Goal: Task Accomplishment & Management: Manage account settings

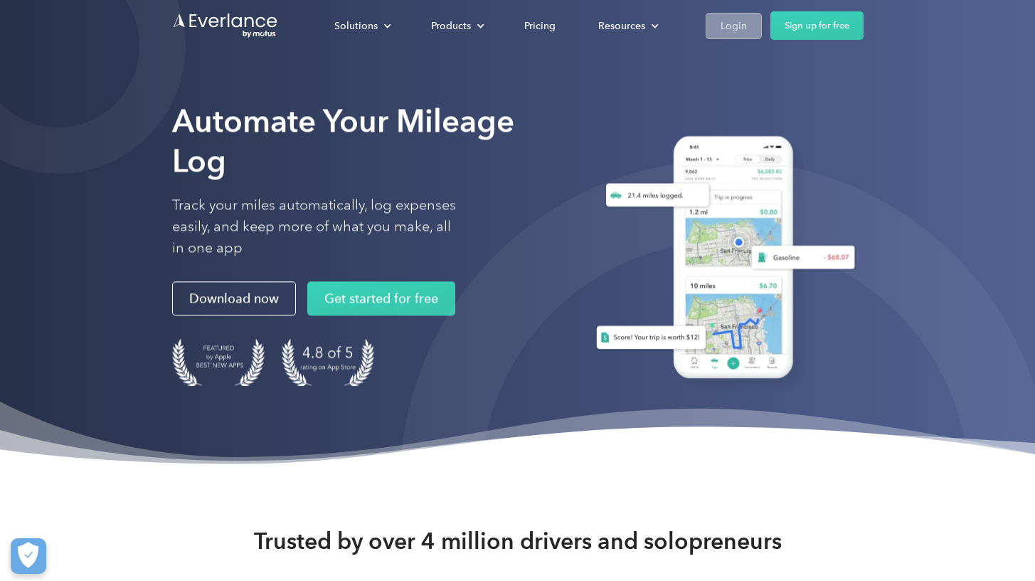
click at [751, 29] on link "Login" at bounding box center [734, 26] width 56 height 26
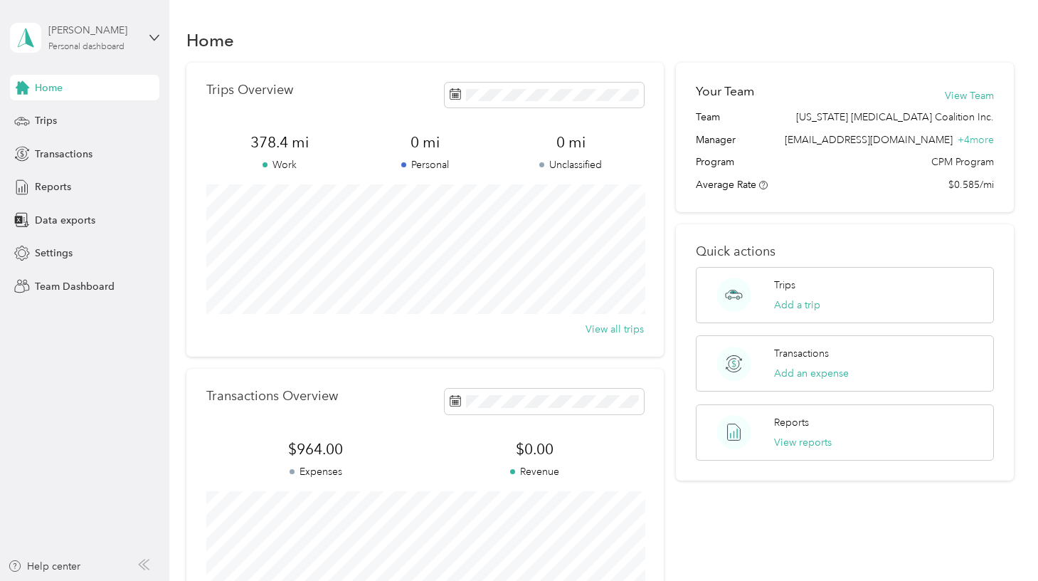
click at [107, 45] on div "Personal dashboard" at bounding box center [86, 47] width 76 height 9
click at [49, 116] on div "Team dashboard" at bounding box center [60, 117] width 76 height 15
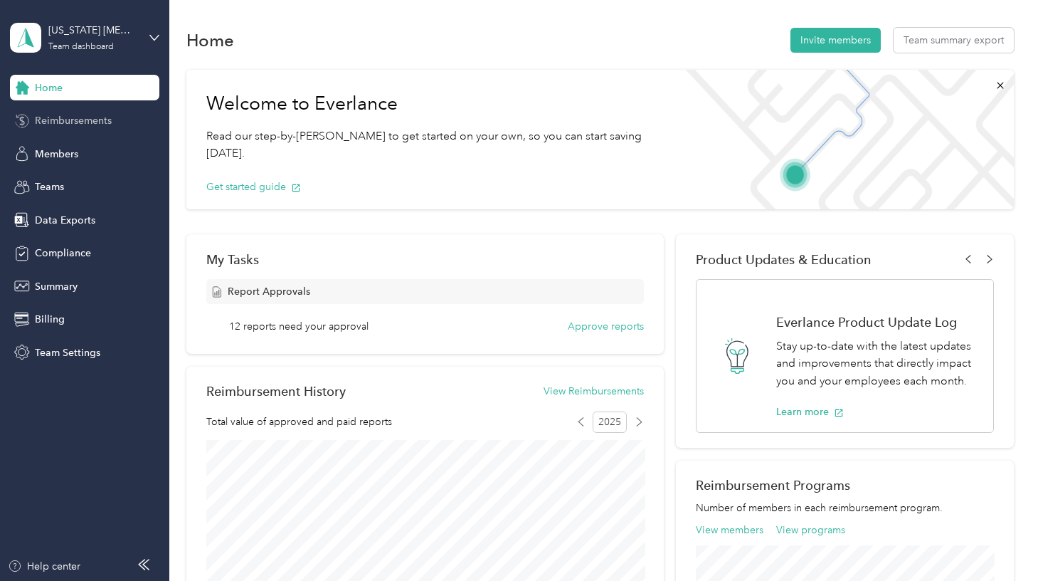
click at [53, 120] on span "Reimbursements" at bounding box center [73, 120] width 77 height 15
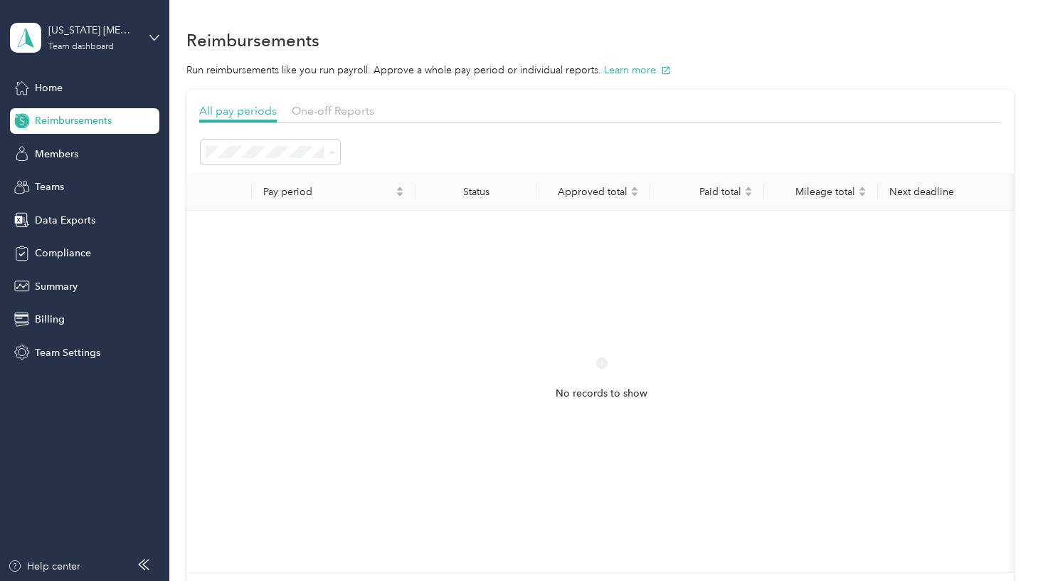
click at [252, 226] on div "Open" at bounding box center [271, 228] width 120 height 15
click at [241, 249] on span "Needs approval" at bounding box center [247, 251] width 73 height 12
click at [261, 278] on div "Approved" at bounding box center [271, 277] width 120 height 15
click at [260, 300] on span "Needs payment" at bounding box center [247, 303] width 72 height 12
click at [260, 331] on div "Scheduled" at bounding box center [271, 327] width 120 height 15
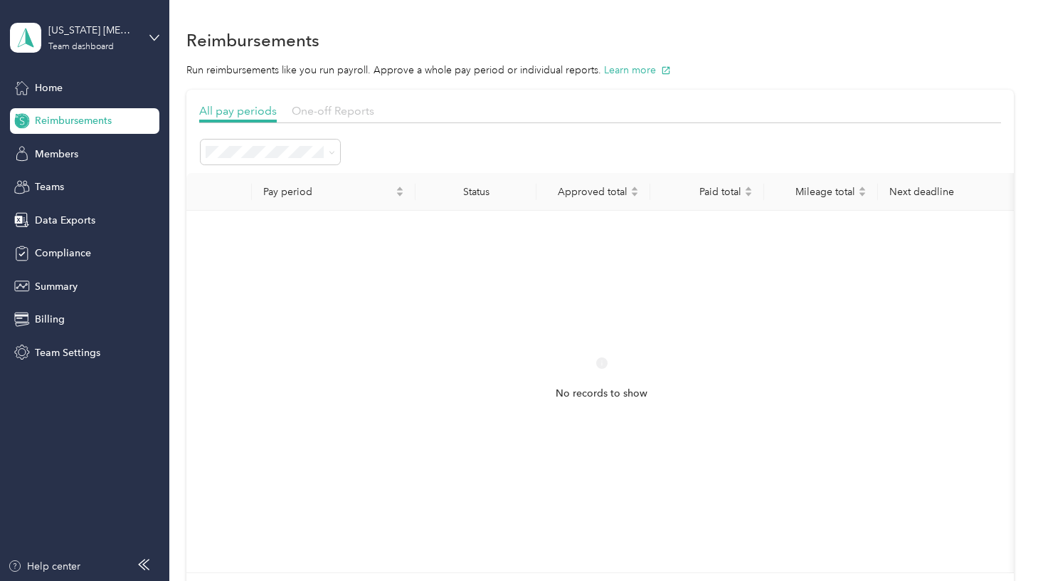
click at [304, 113] on span "One-off Reports" at bounding box center [333, 111] width 83 height 14
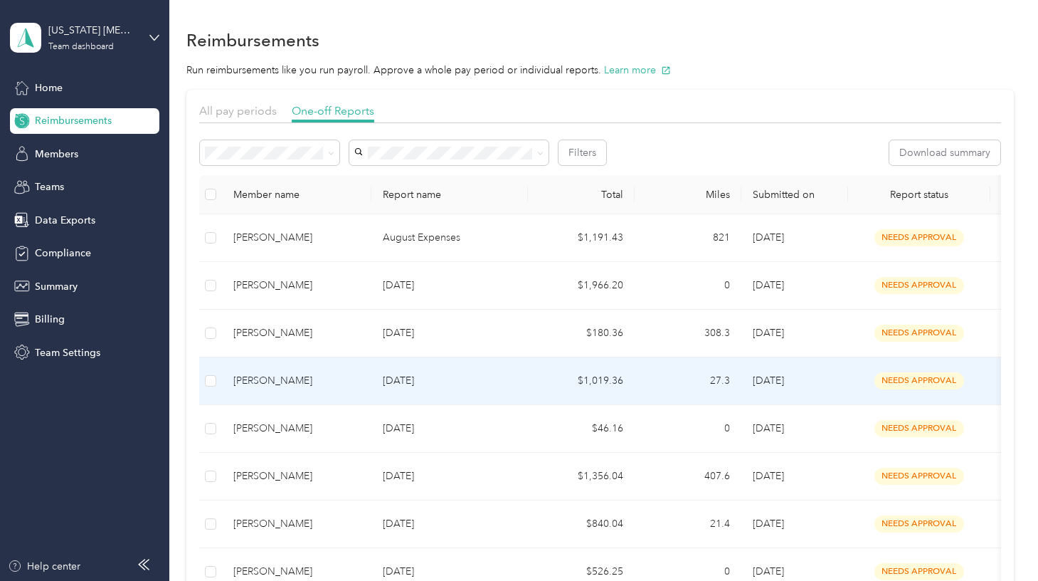
click at [353, 377] on div "[PERSON_NAME]" at bounding box center [296, 381] width 127 height 16
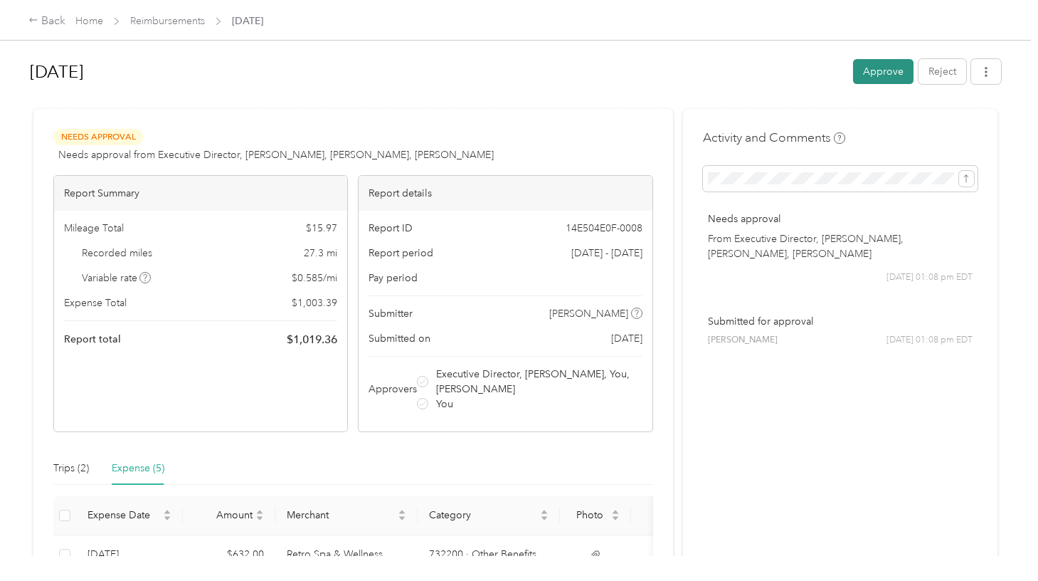
click at [897, 73] on button "Approve" at bounding box center [883, 71] width 60 height 25
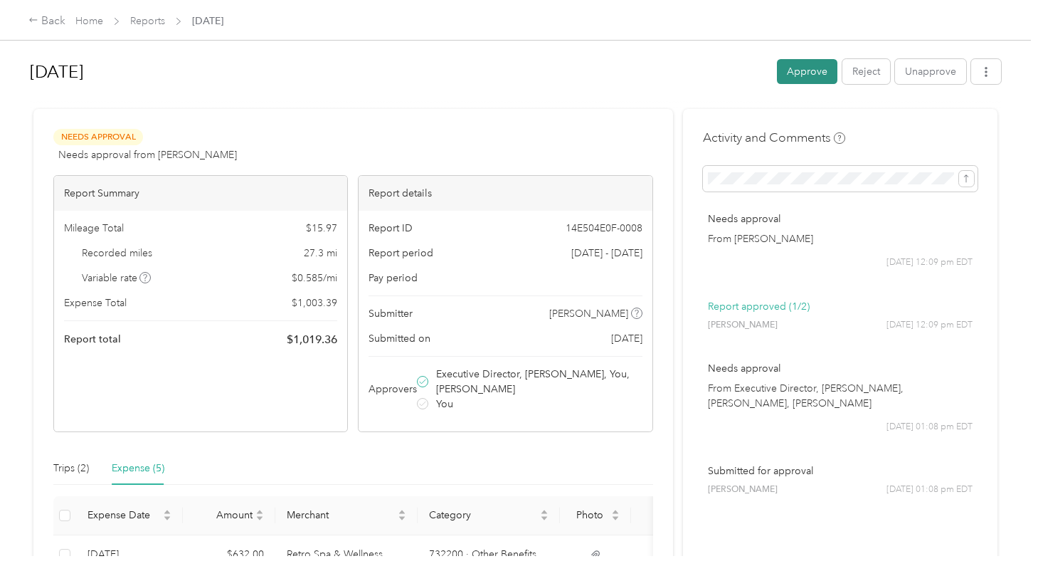
click at [818, 73] on button "Approve" at bounding box center [807, 71] width 60 height 25
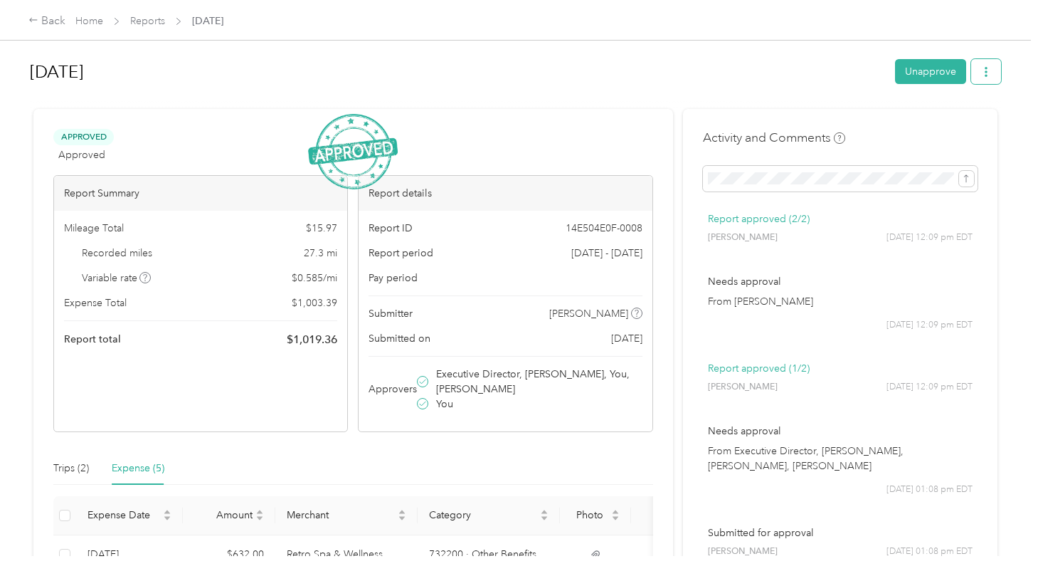
click at [986, 74] on icon "button" at bounding box center [986, 72] width 10 height 10
click at [967, 128] on span "Download" at bounding box center [949, 124] width 47 height 15
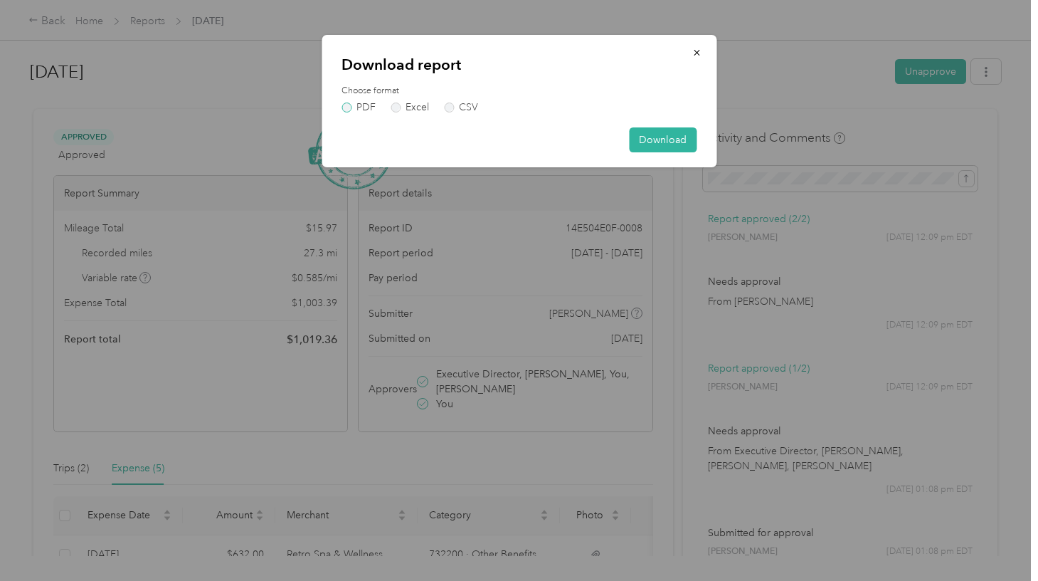
click at [347, 108] on label "PDF" at bounding box center [358, 107] width 34 height 10
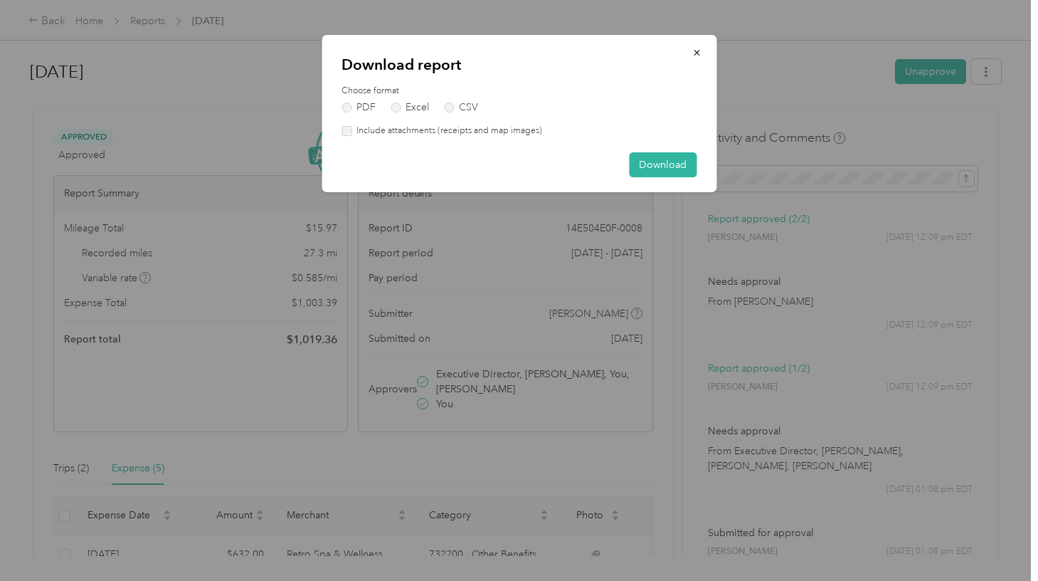
click at [352, 131] on label "Include attachments (receipts and map images)" at bounding box center [446, 131] width 191 height 13
click at [664, 161] on button "Download" at bounding box center [663, 164] width 68 height 25
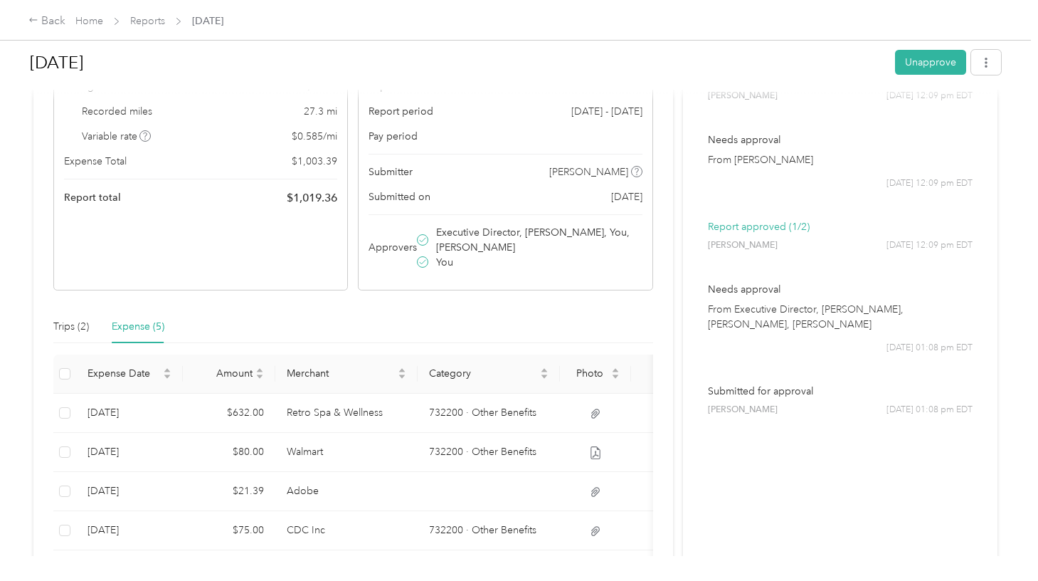
scroll to position [277, 0]
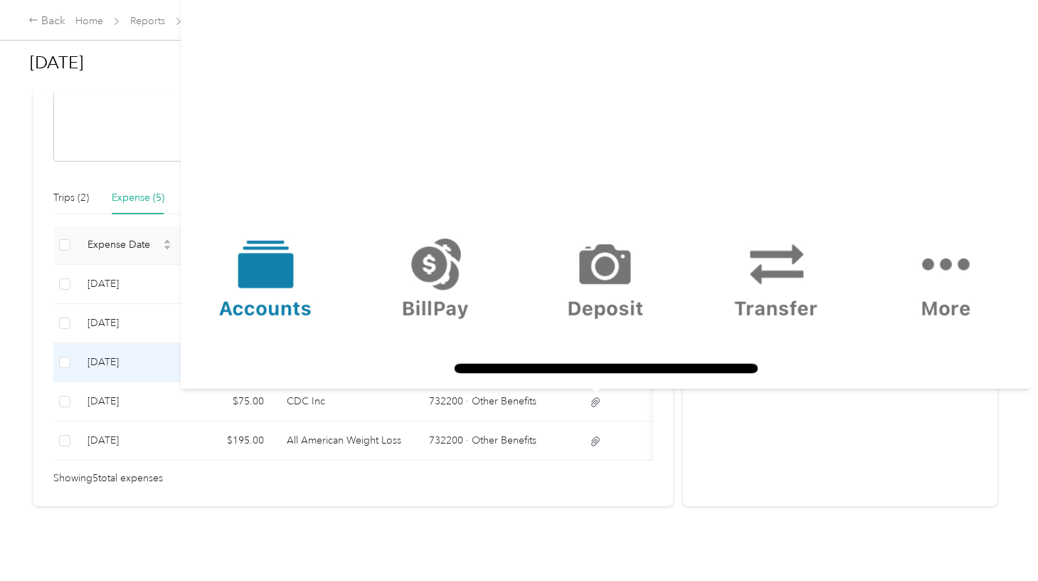
click at [591, 356] on icon at bounding box center [595, 362] width 13 height 13
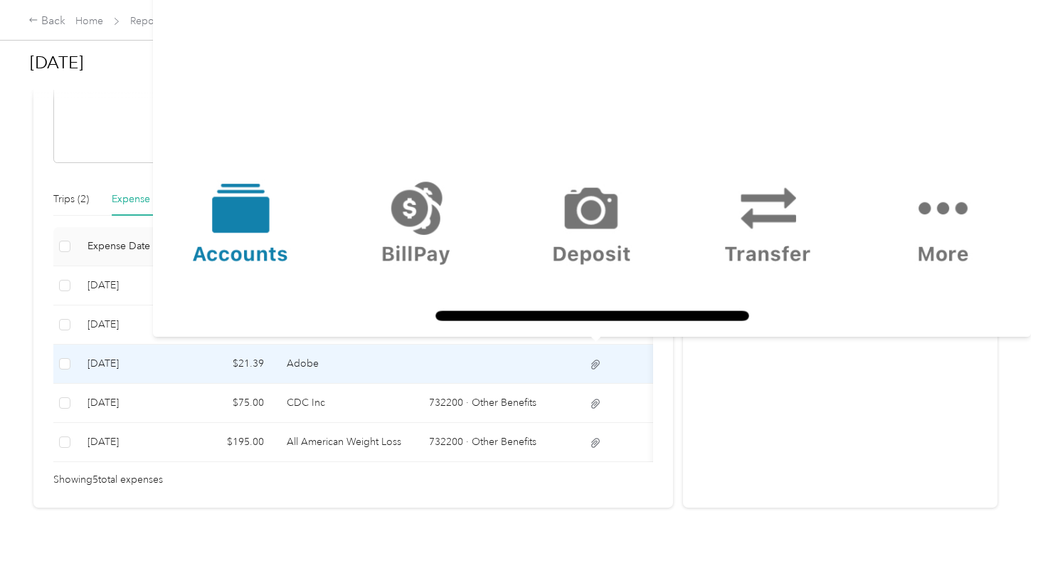
scroll to position [266, 0]
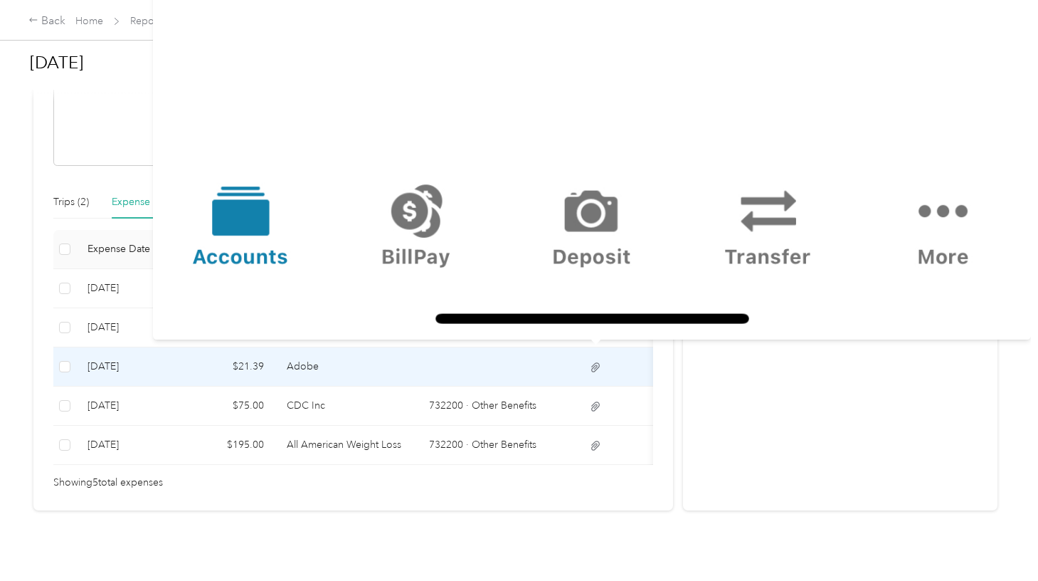
click at [596, 369] on icon at bounding box center [595, 366] width 9 height 9
click at [595, 369] on icon at bounding box center [595, 367] width 13 height 13
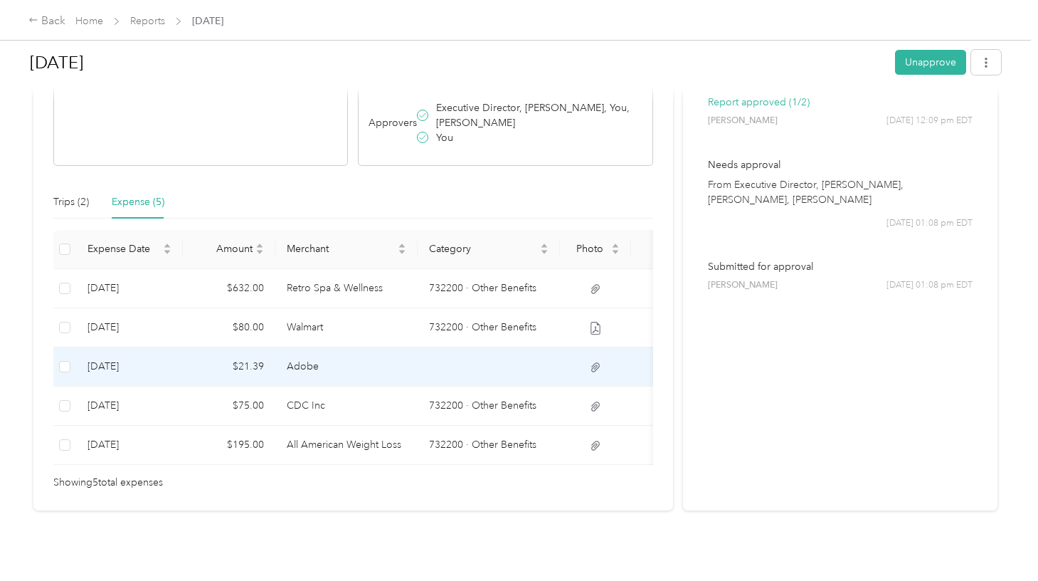
click at [400, 369] on td "Adobe" at bounding box center [346, 366] width 142 height 39
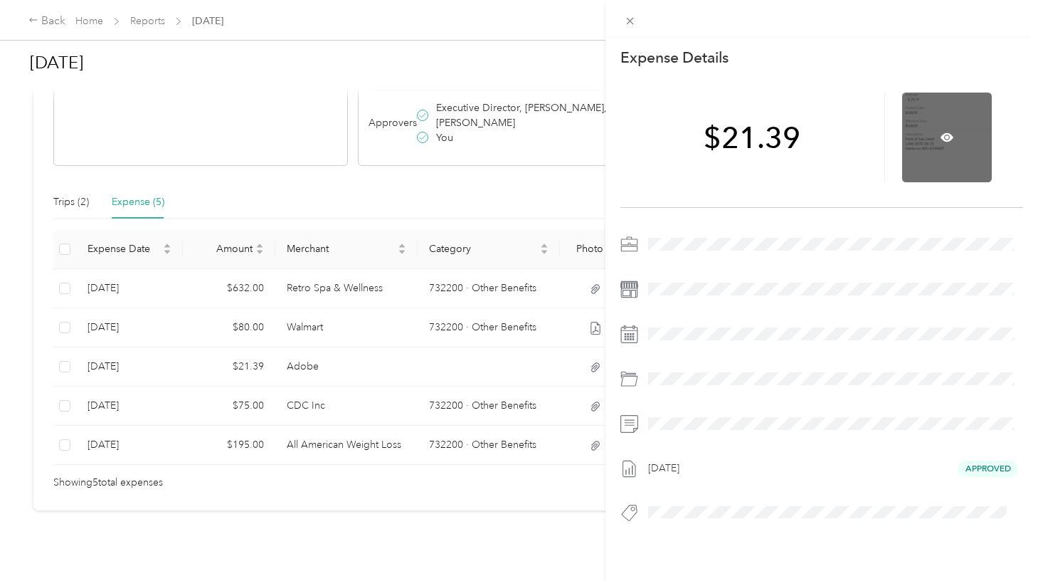
click at [929, 127] on div at bounding box center [947, 137] width 90 height 90
click at [941, 138] on icon at bounding box center [947, 137] width 13 height 9
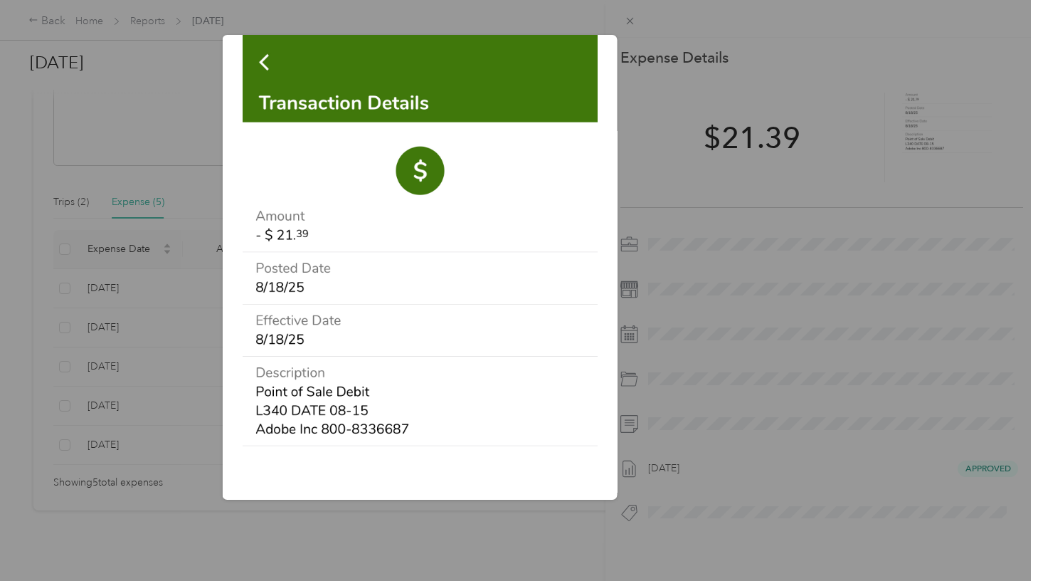
scroll to position [108, 0]
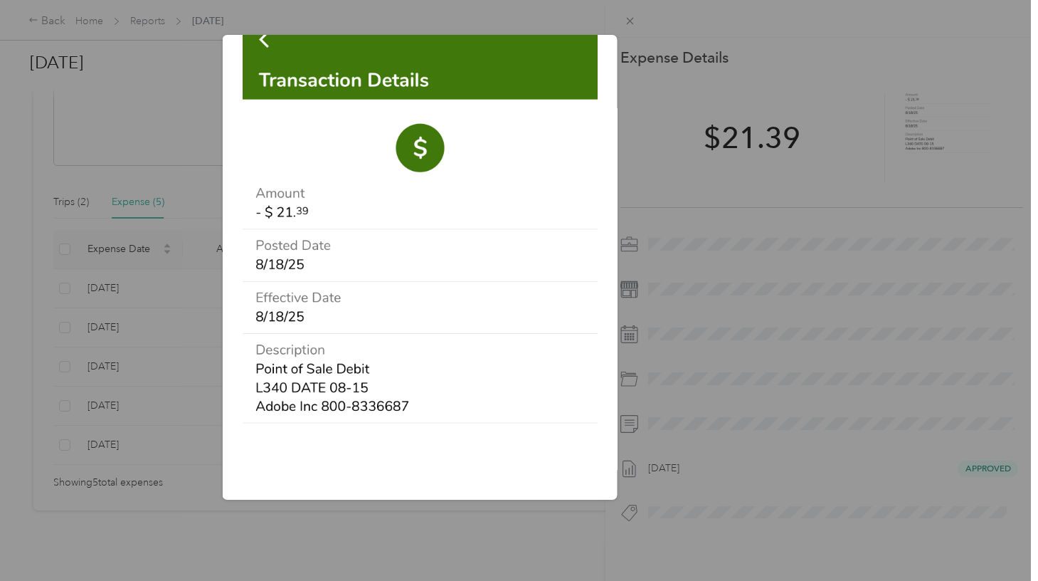
click at [896, 313] on div "Adobe_8.18.25_21.39.jpg" at bounding box center [716, 269] width 395 height 469
click at [826, 46] on div "Adobe_8.18.25_21.39.jpg" at bounding box center [716, 269] width 395 height 469
click at [630, 18] on div at bounding box center [519, 290] width 1038 height 581
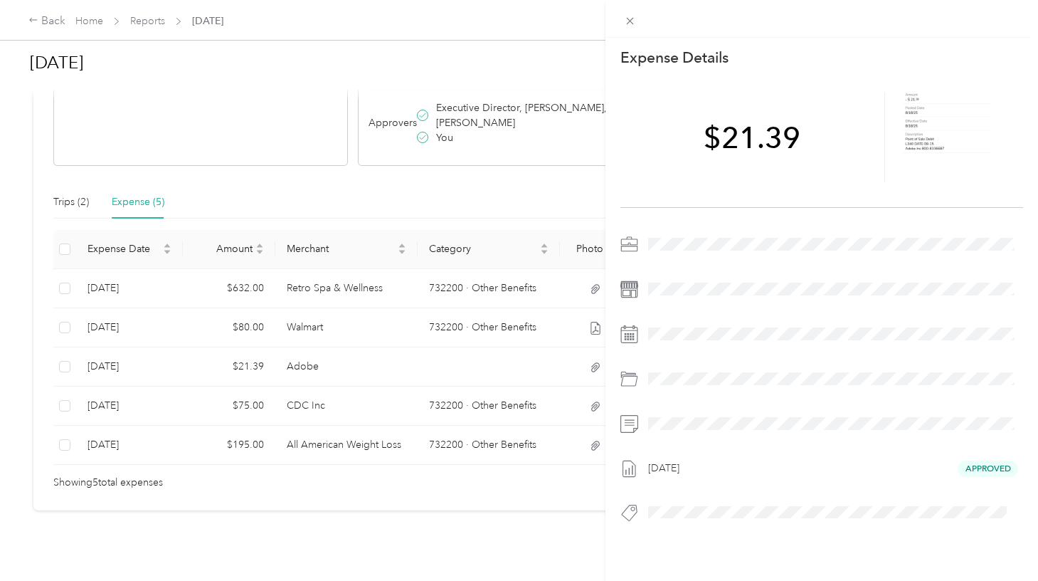
click at [664, 378] on div at bounding box center [833, 378] width 380 height 23
click at [467, 370] on div "This expense cannot be edited because it is either under review, approved, or p…" at bounding box center [519, 290] width 1038 height 581
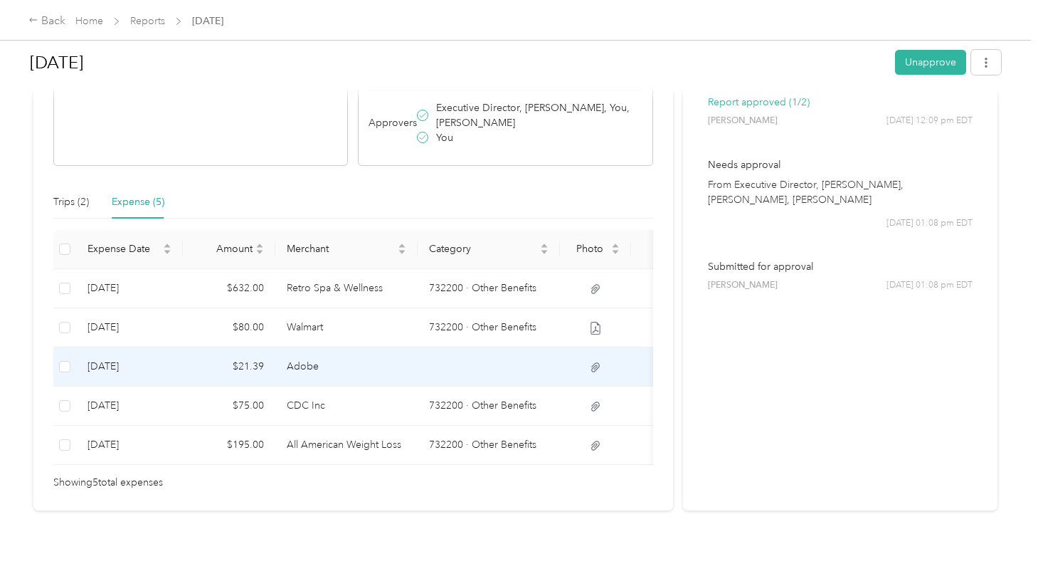
click at [465, 370] on td at bounding box center [489, 366] width 142 height 39
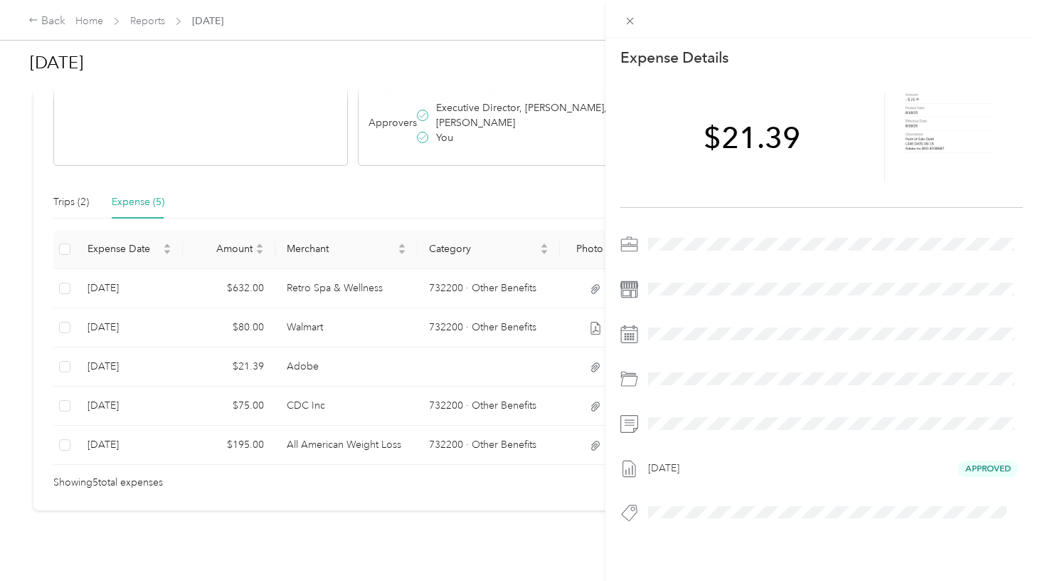
click at [664, 378] on div at bounding box center [833, 378] width 380 height 23
click at [66, 365] on div "This expense cannot be edited because it is either under review, approved, or p…" at bounding box center [519, 290] width 1038 height 581
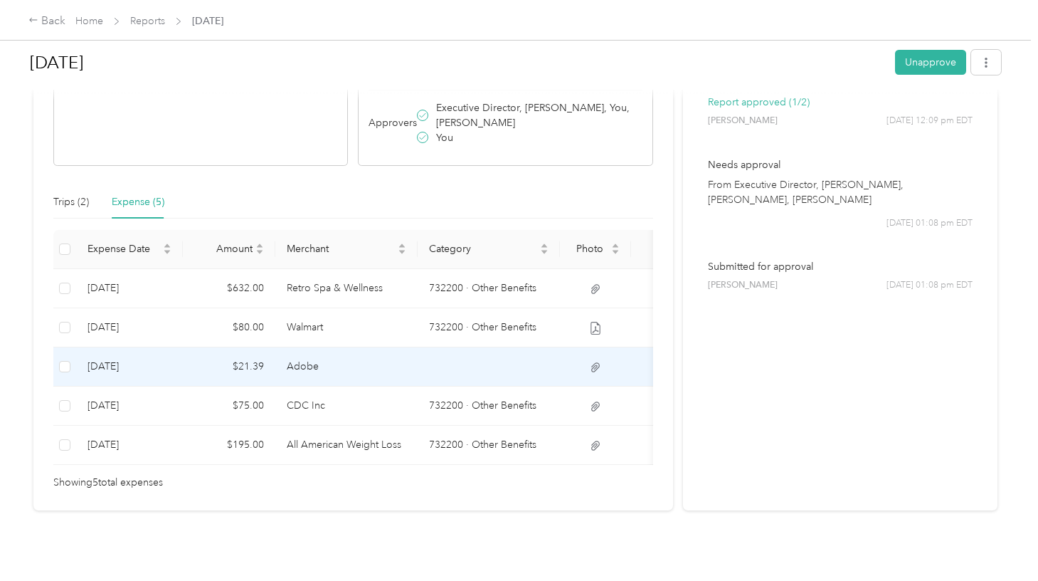
click at [68, 366] on span at bounding box center [64, 366] width 11 height 11
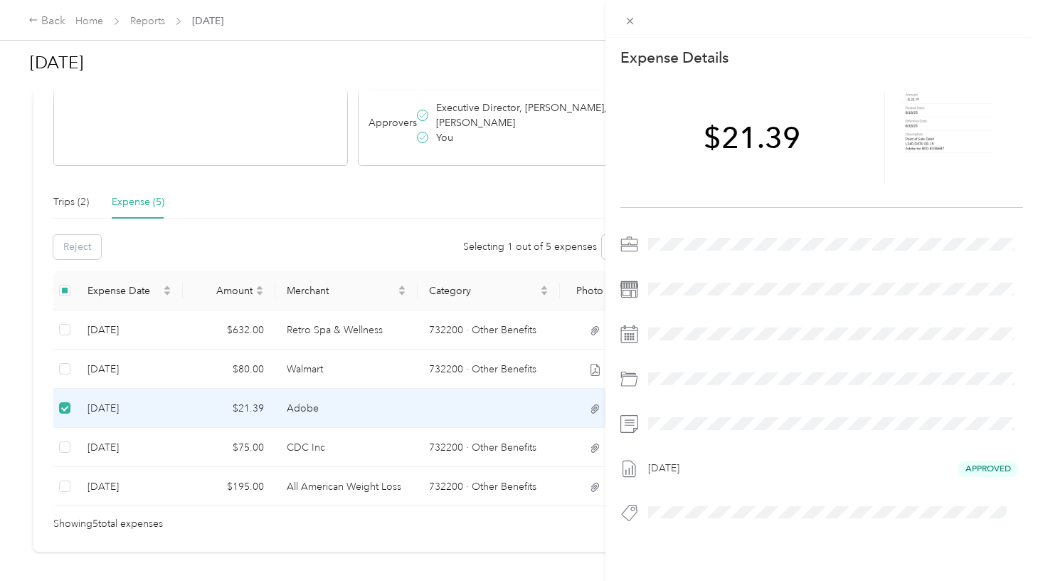
click at [679, 372] on div at bounding box center [833, 378] width 380 height 23
click at [662, 375] on div at bounding box center [833, 378] width 380 height 23
click at [631, 376] on icon at bounding box center [629, 381] width 16 height 10
click at [66, 408] on div "This expense cannot be edited because it is either under review, approved, or p…" at bounding box center [519, 290] width 1038 height 581
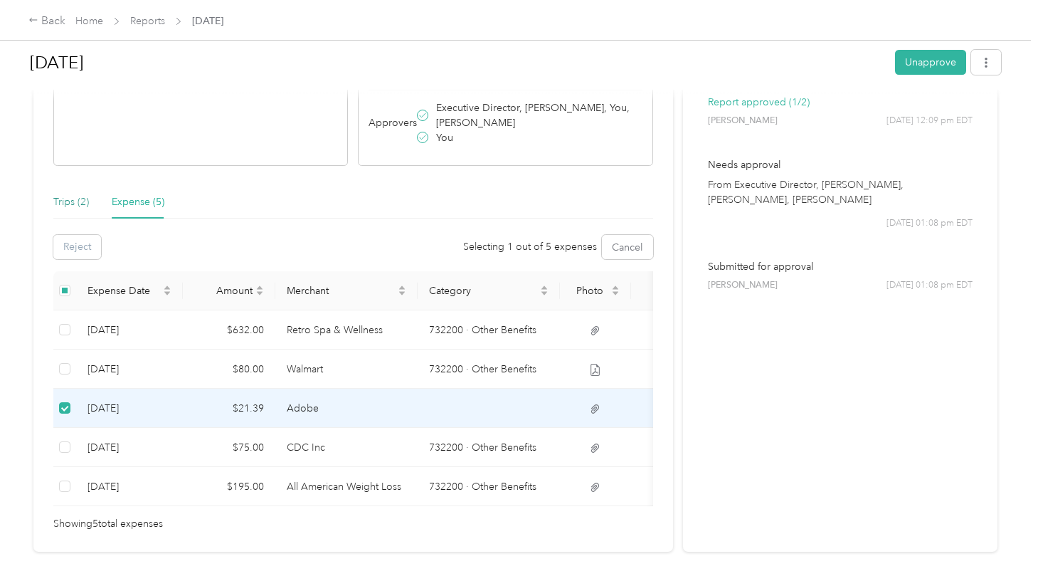
click at [67, 204] on div "Trips (2)" at bounding box center [71, 202] width 36 height 16
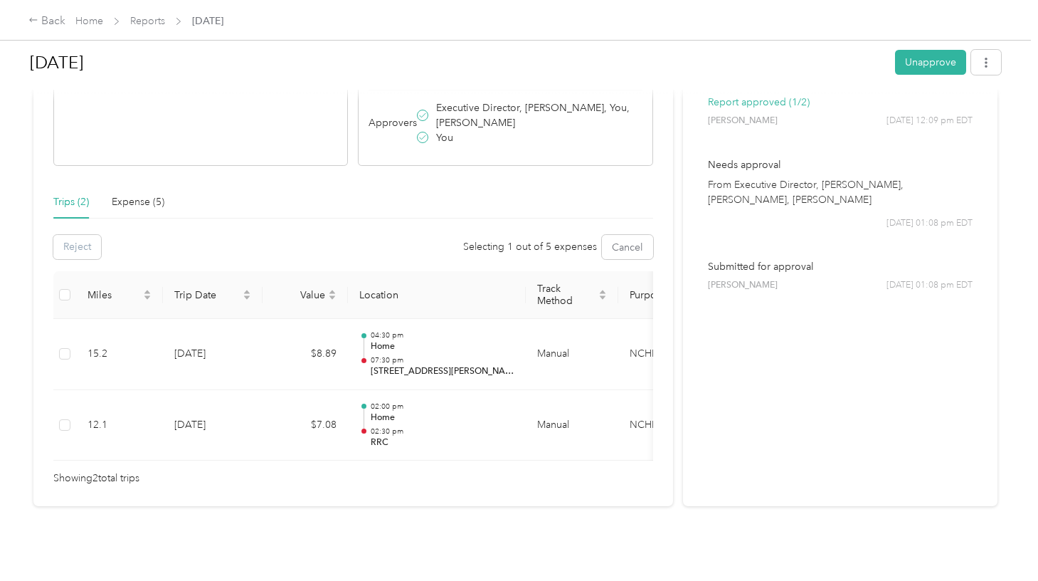
scroll to position [0, 0]
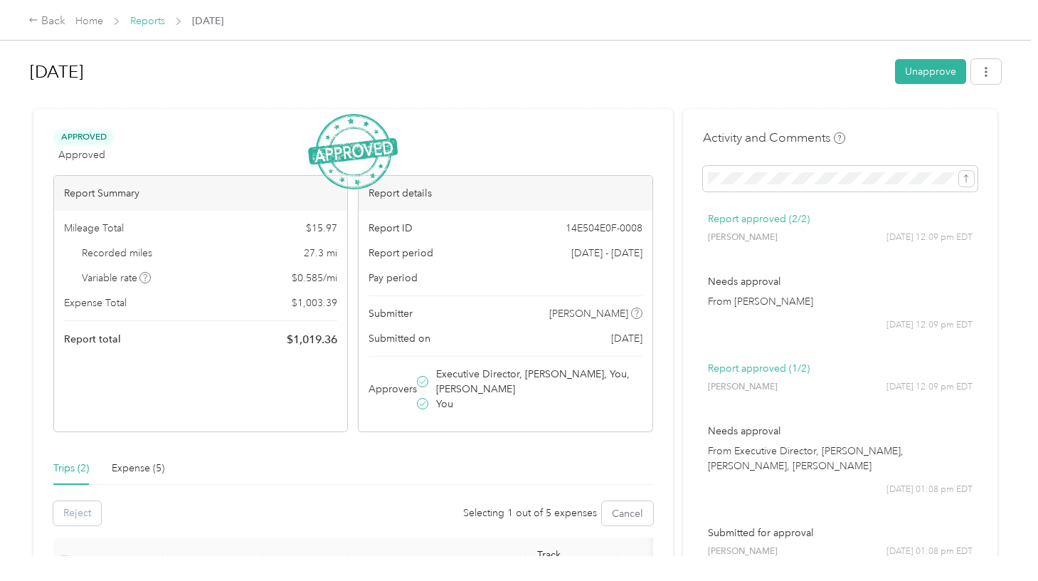
click at [160, 21] on link "Reports" at bounding box center [147, 21] width 35 height 12
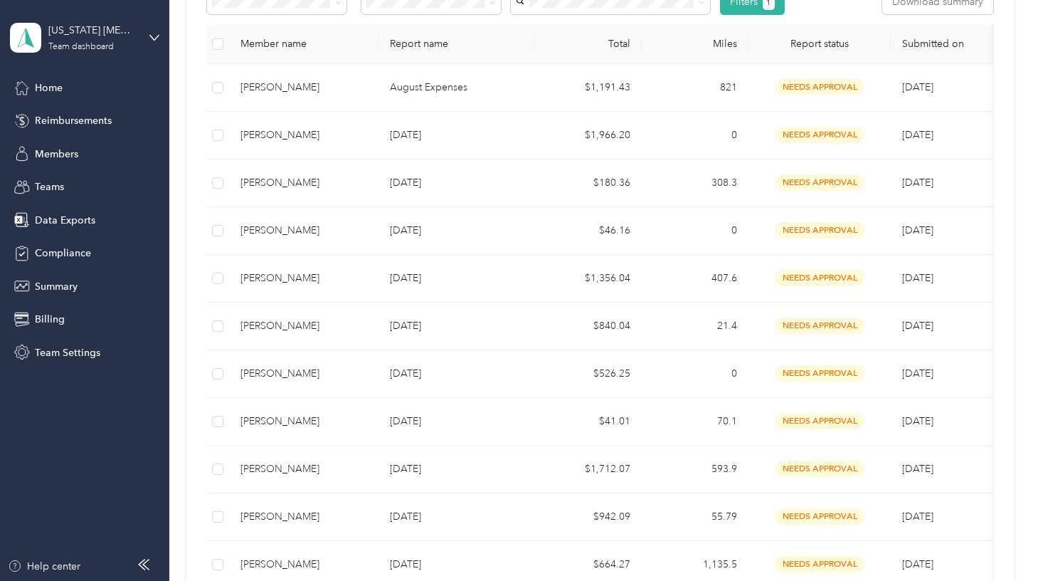
scroll to position [546, 0]
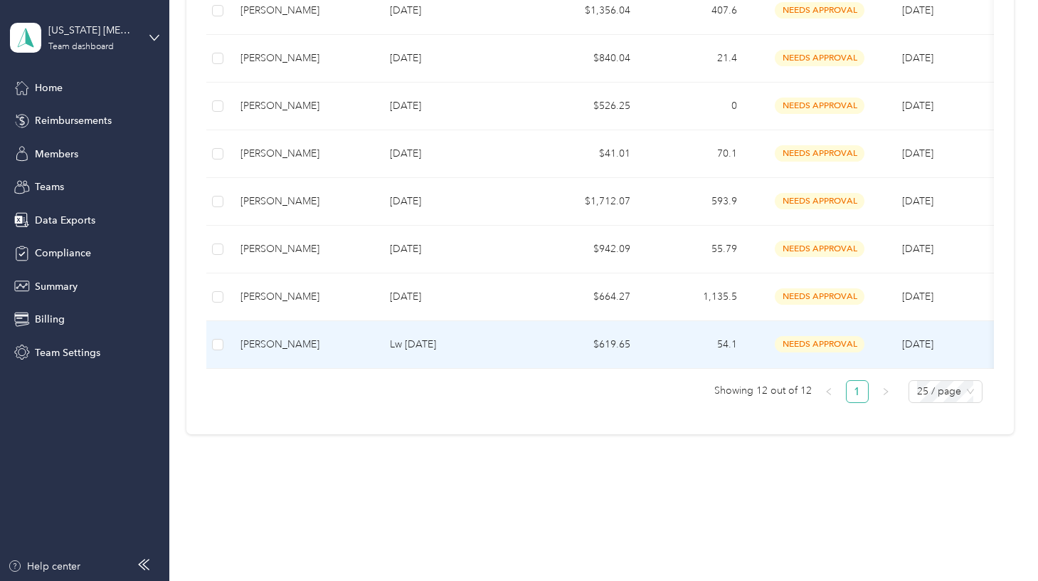
click at [398, 342] on p "Lw [DATE]" at bounding box center [457, 345] width 134 height 16
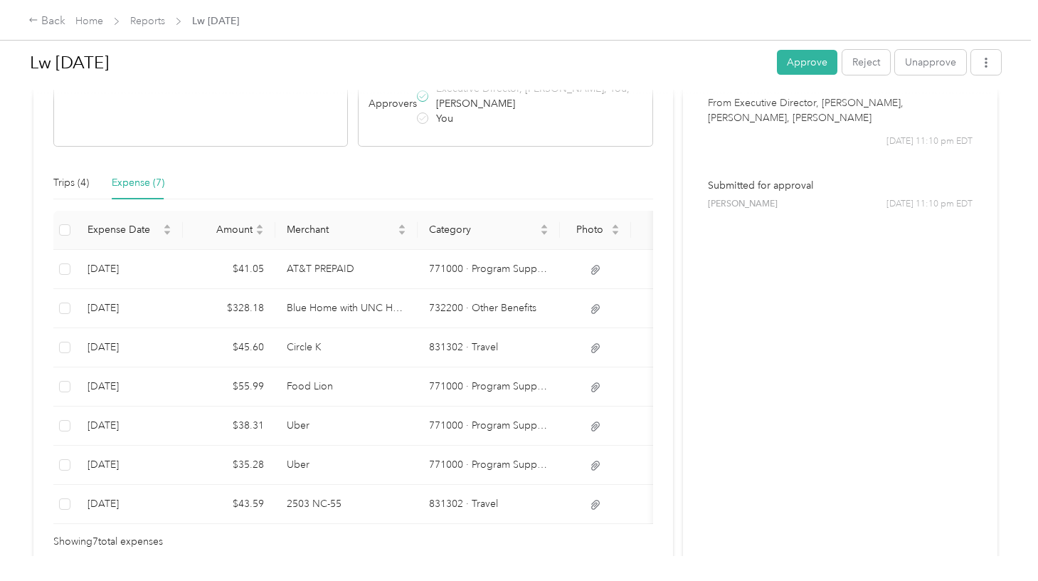
scroll to position [1, 0]
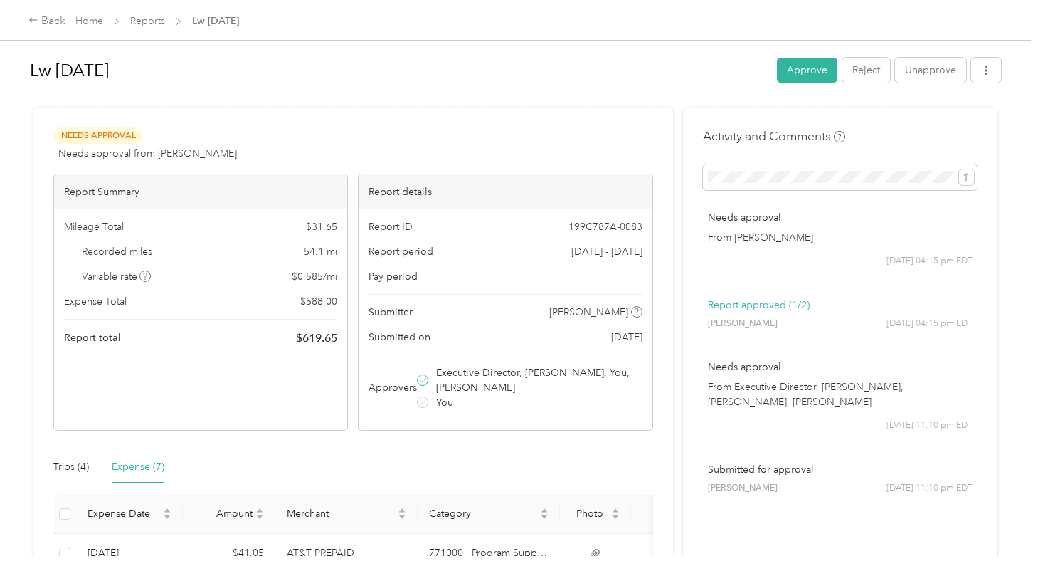
click at [802, 70] on button "Approve" at bounding box center [807, 70] width 60 height 25
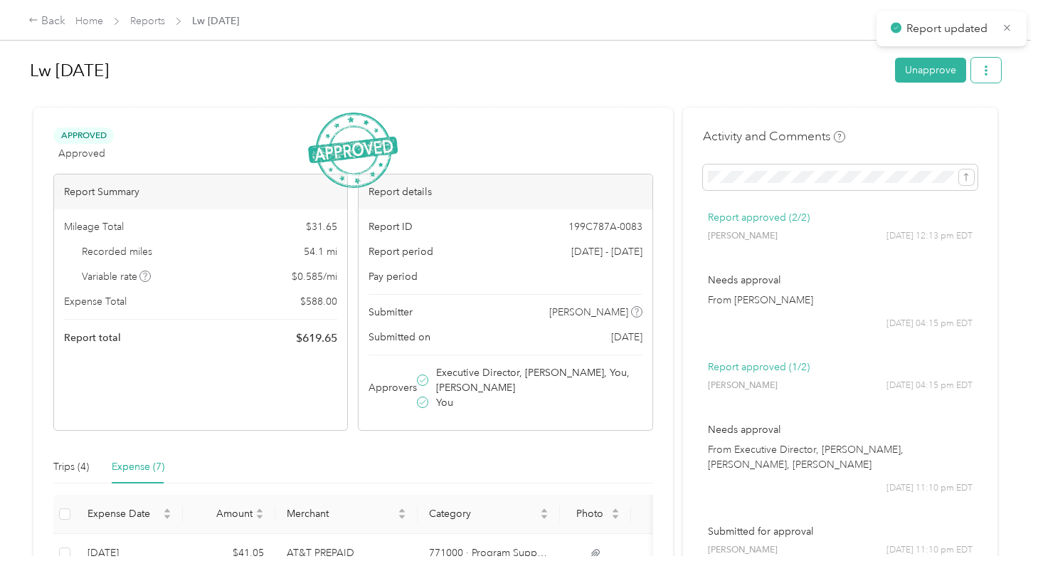
click at [990, 78] on button "button" at bounding box center [986, 70] width 30 height 25
click at [969, 123] on span "Download" at bounding box center [949, 122] width 47 height 15
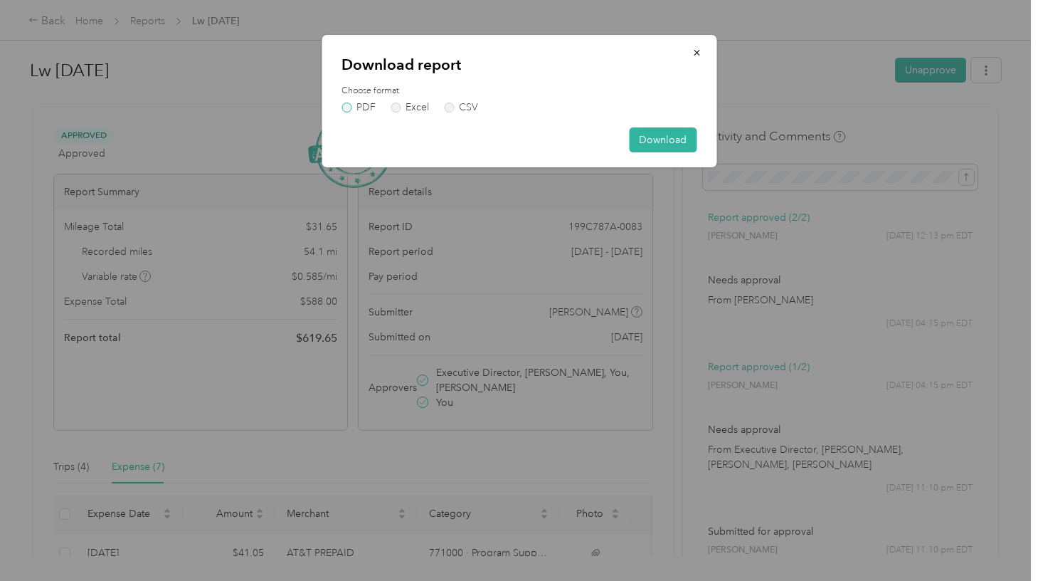
click at [350, 110] on label "PDF" at bounding box center [358, 107] width 34 height 10
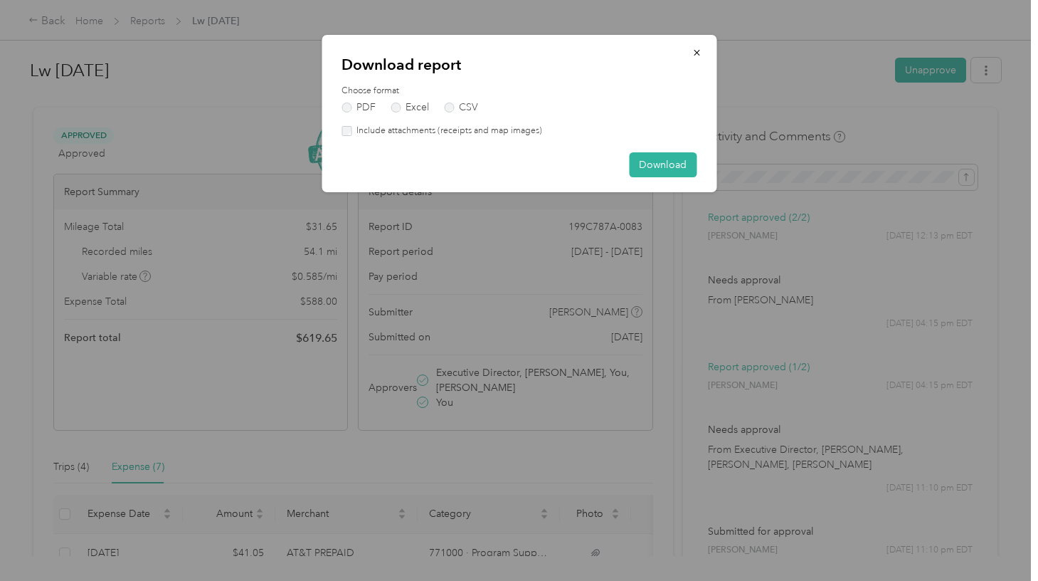
click at [389, 130] on label "Include attachments (receipts and map images)" at bounding box center [446, 131] width 191 height 13
click at [662, 164] on button "Download" at bounding box center [663, 164] width 68 height 25
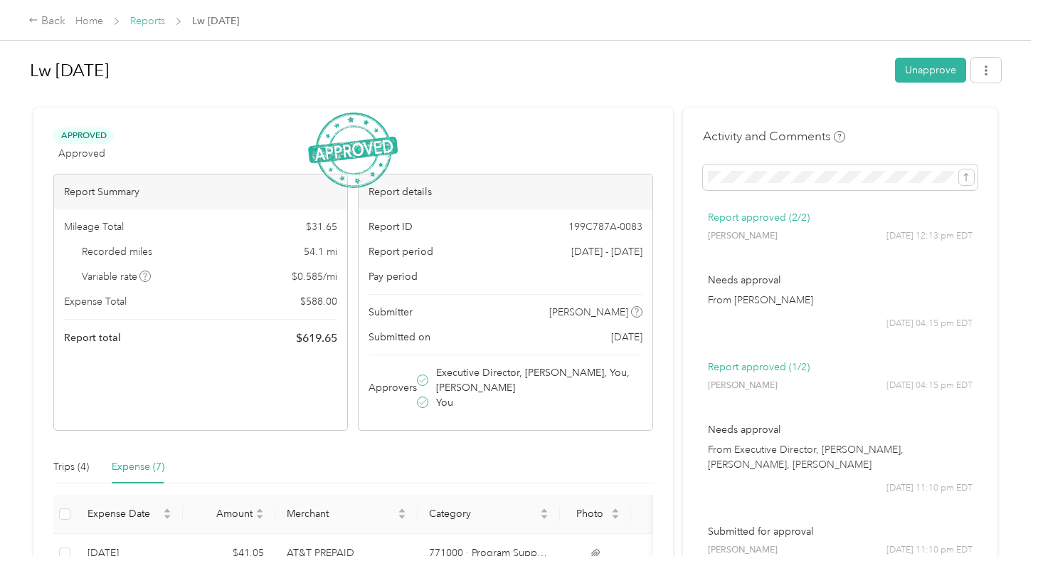
click at [147, 22] on link "Reports" at bounding box center [147, 21] width 35 height 12
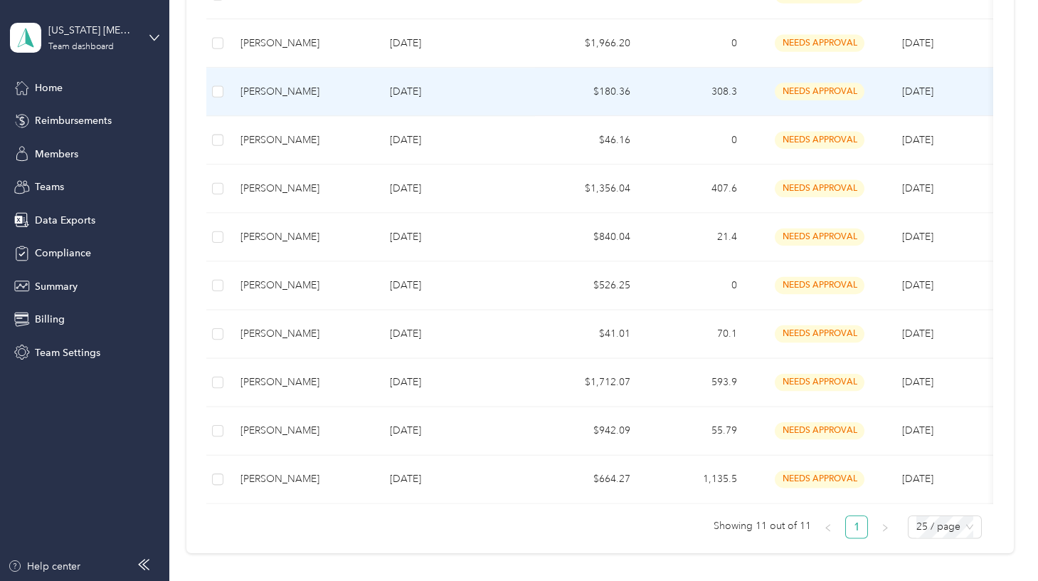
scroll to position [499, 0]
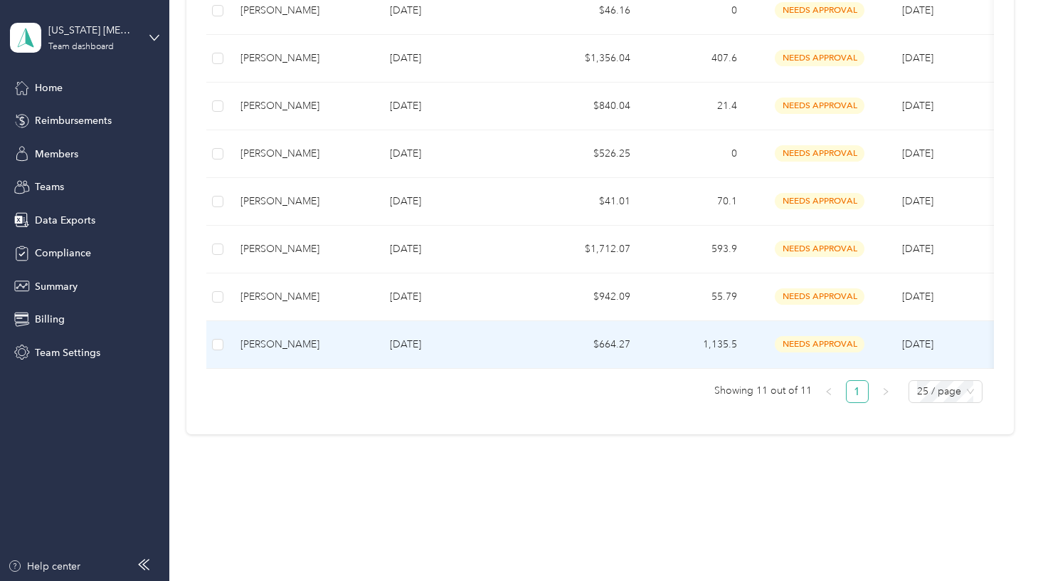
click at [300, 340] on div "[PERSON_NAME]" at bounding box center [303, 345] width 127 height 16
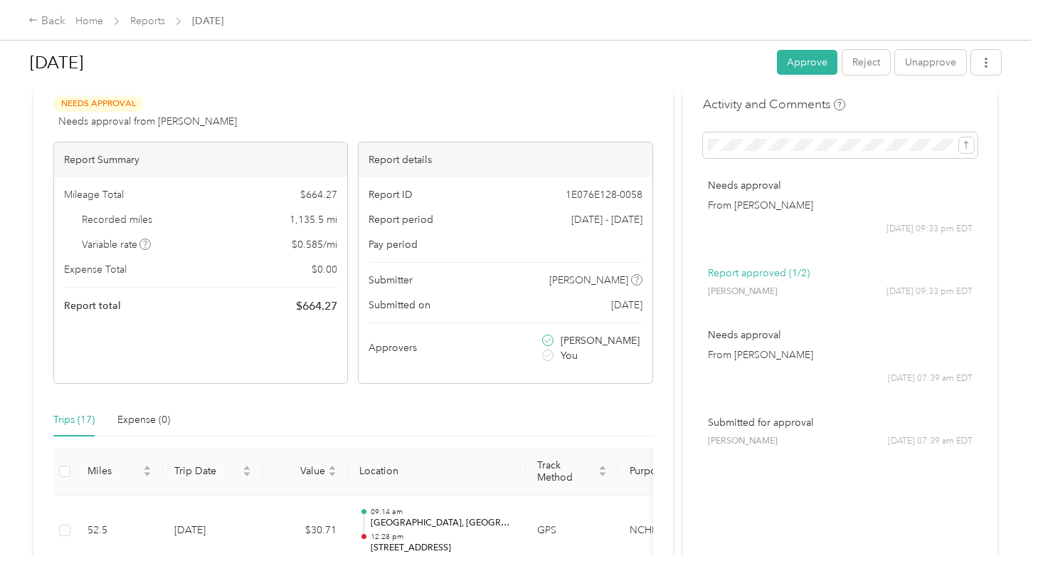
scroll to position [57, 0]
